Goal: Task Accomplishment & Management: Use online tool/utility

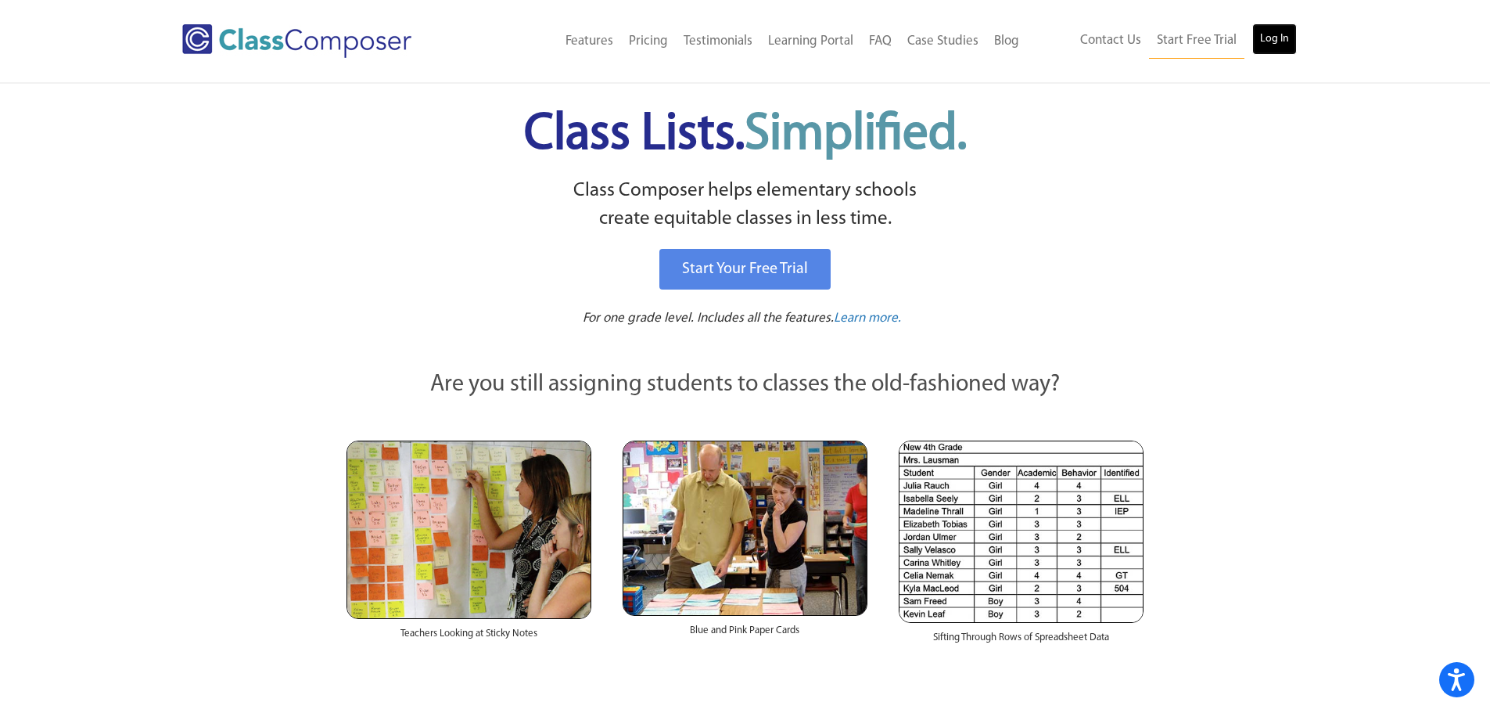
click at [1273, 43] on link "Log In" at bounding box center [1274, 38] width 45 height 31
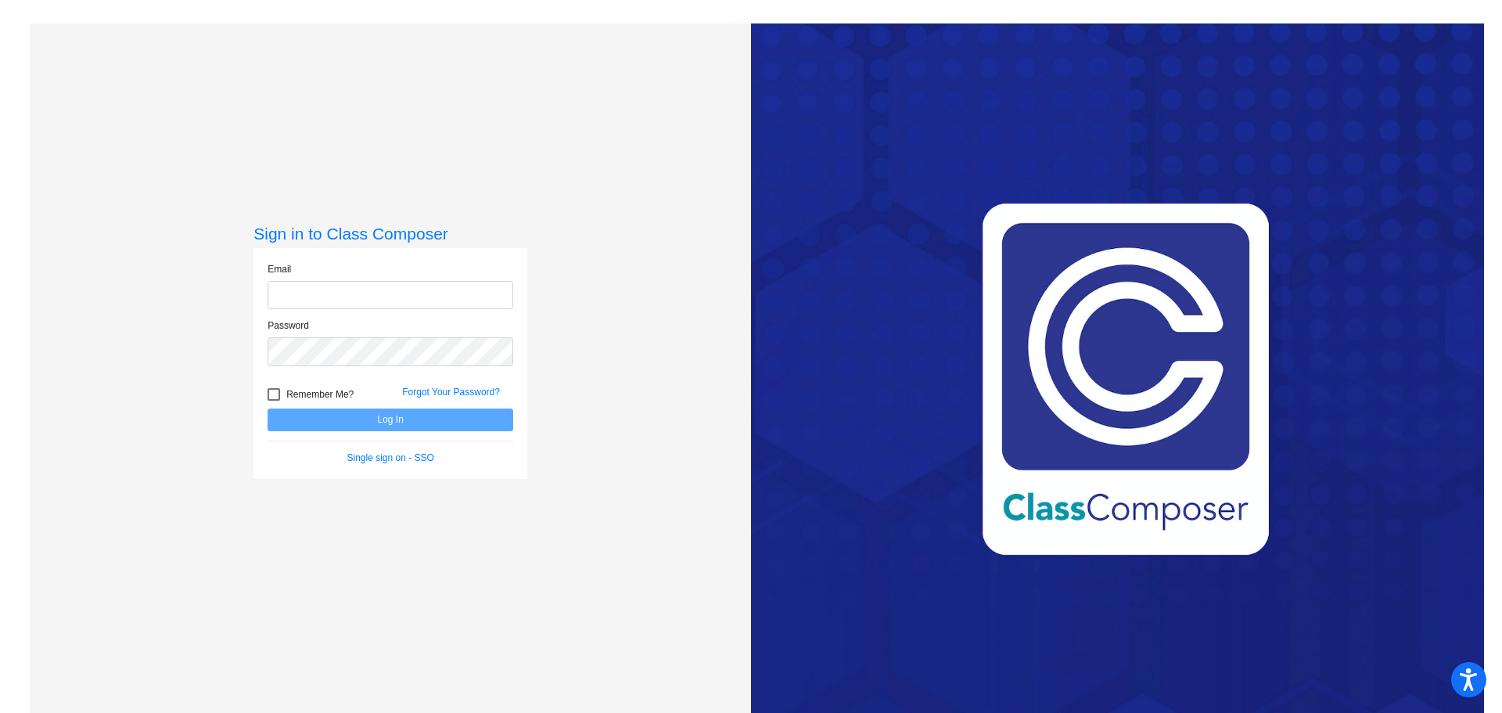
type input "[EMAIL_ADDRESS][PERSON_NAME][DOMAIN_NAME]"
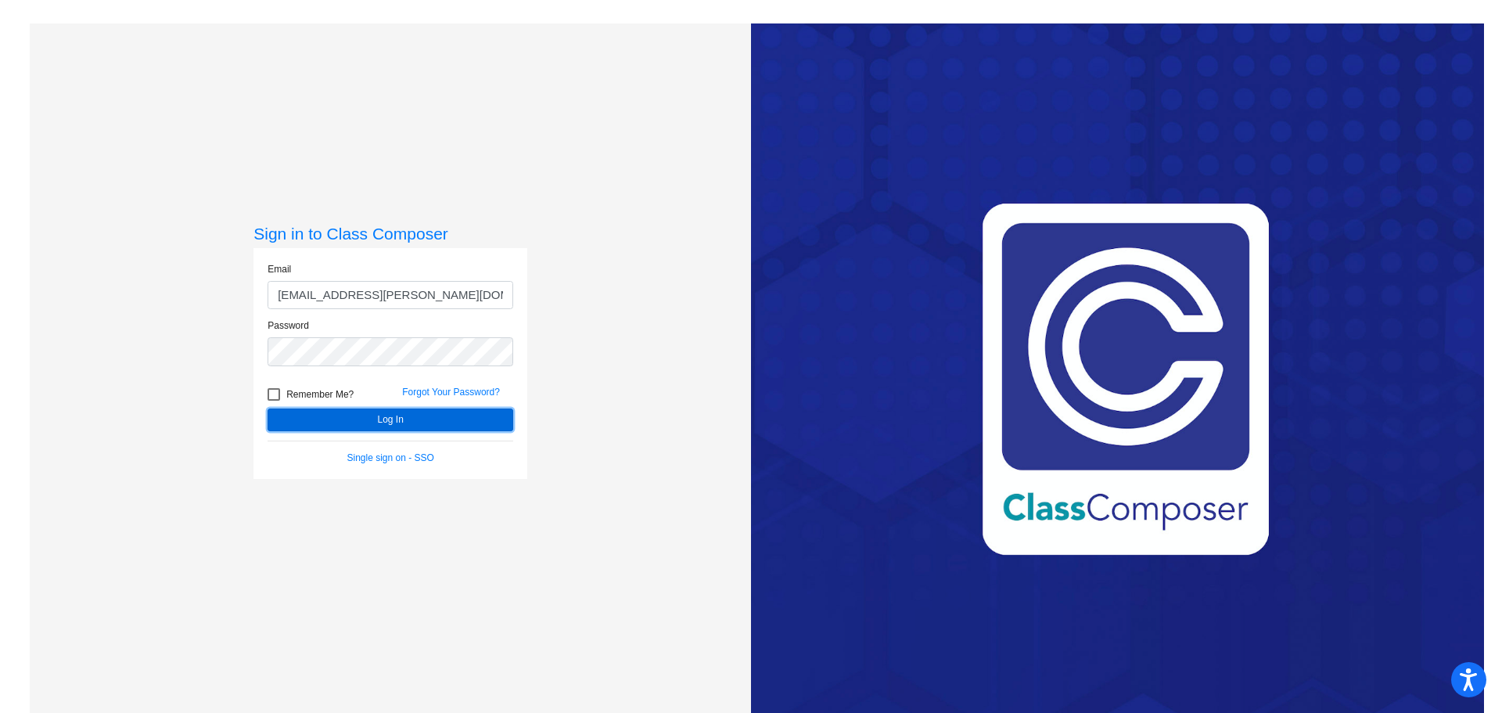
click at [399, 419] on button "Log In" at bounding box center [391, 419] width 246 height 23
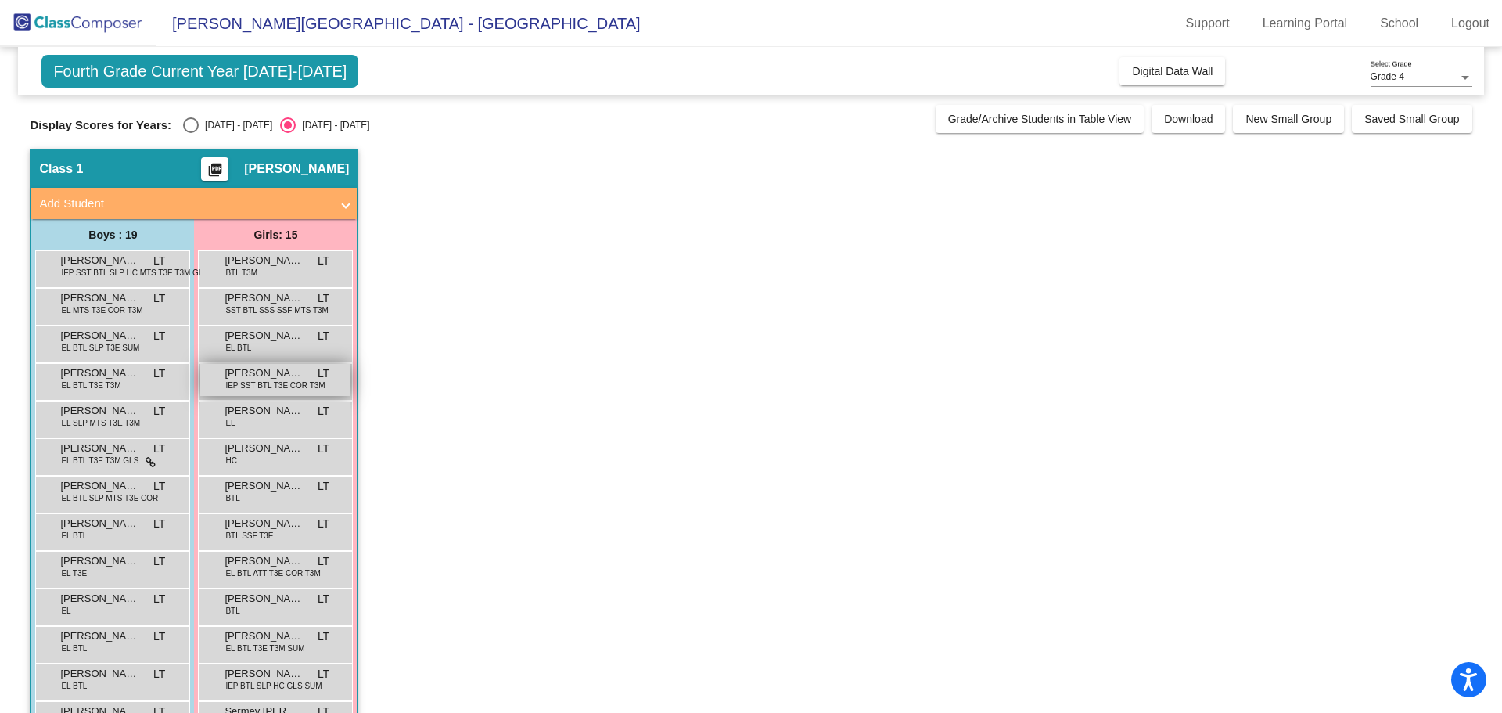
click at [273, 384] on span "IEP SST BTL T3E COR T3M" at bounding box center [274, 385] width 99 height 12
click at [271, 379] on span "[PERSON_NAME]" at bounding box center [264, 373] width 78 height 16
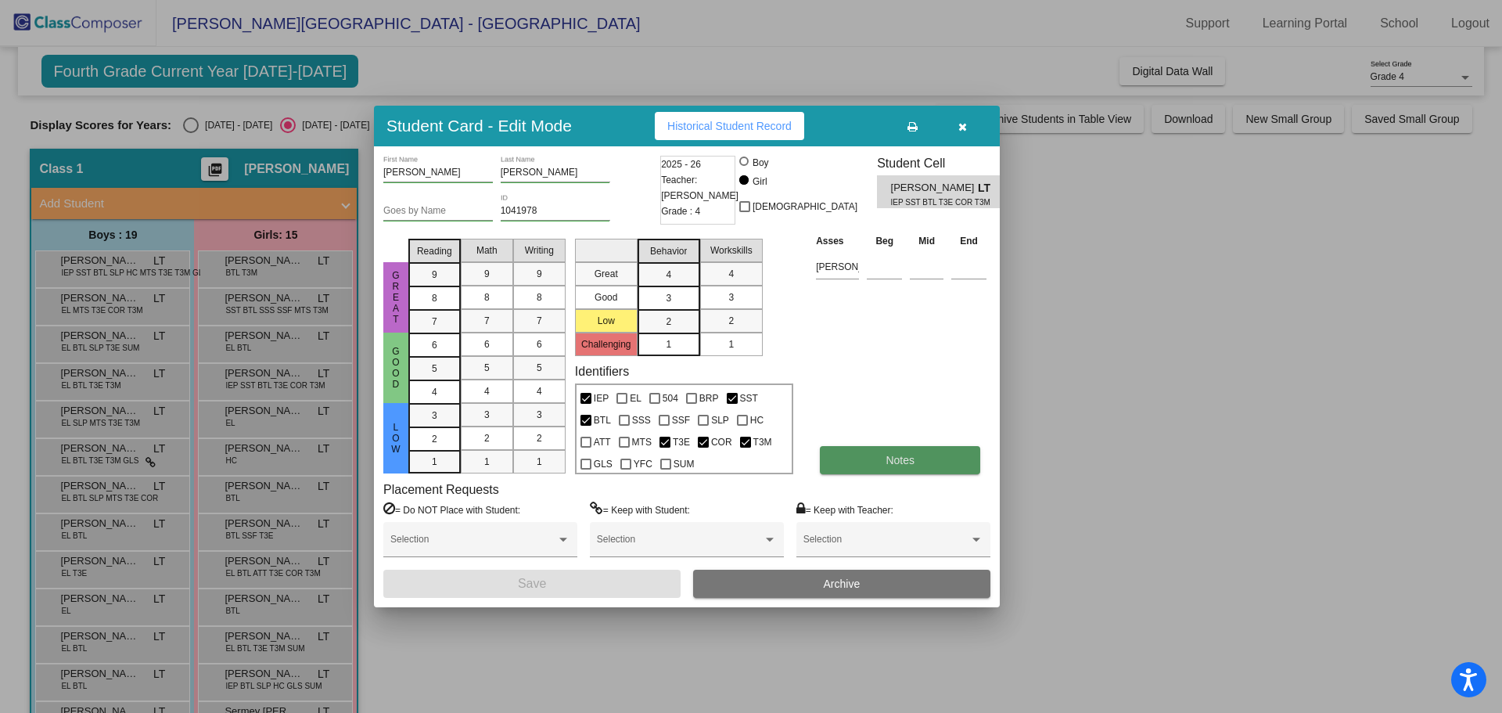
click at [908, 459] on span "Notes" at bounding box center [900, 460] width 29 height 13
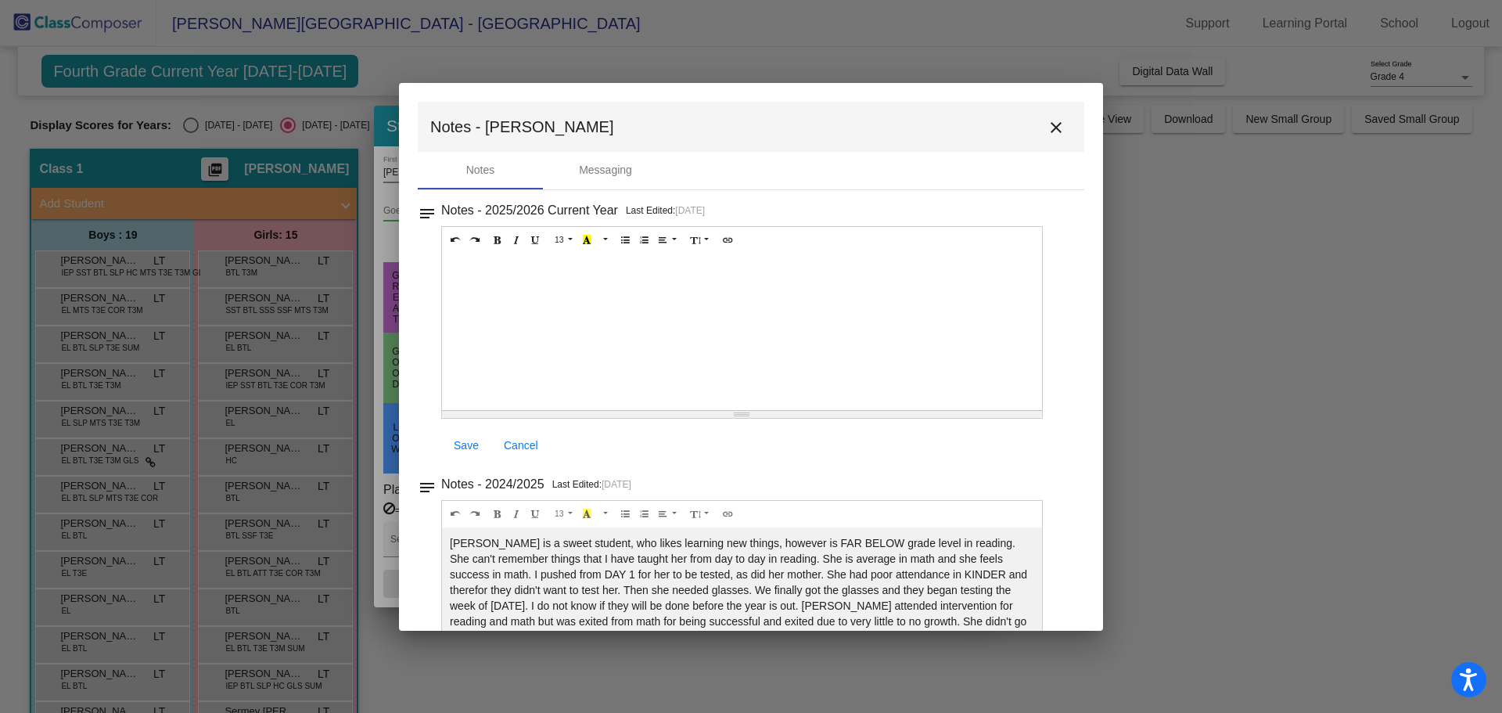
drag, startPoint x: 1275, startPoint y: 312, endPoint x: 1292, endPoint y: 266, distance: 49.3
click at [1274, 309] on div at bounding box center [751, 356] width 1502 height 713
